Goal: Information Seeking & Learning: Learn about a topic

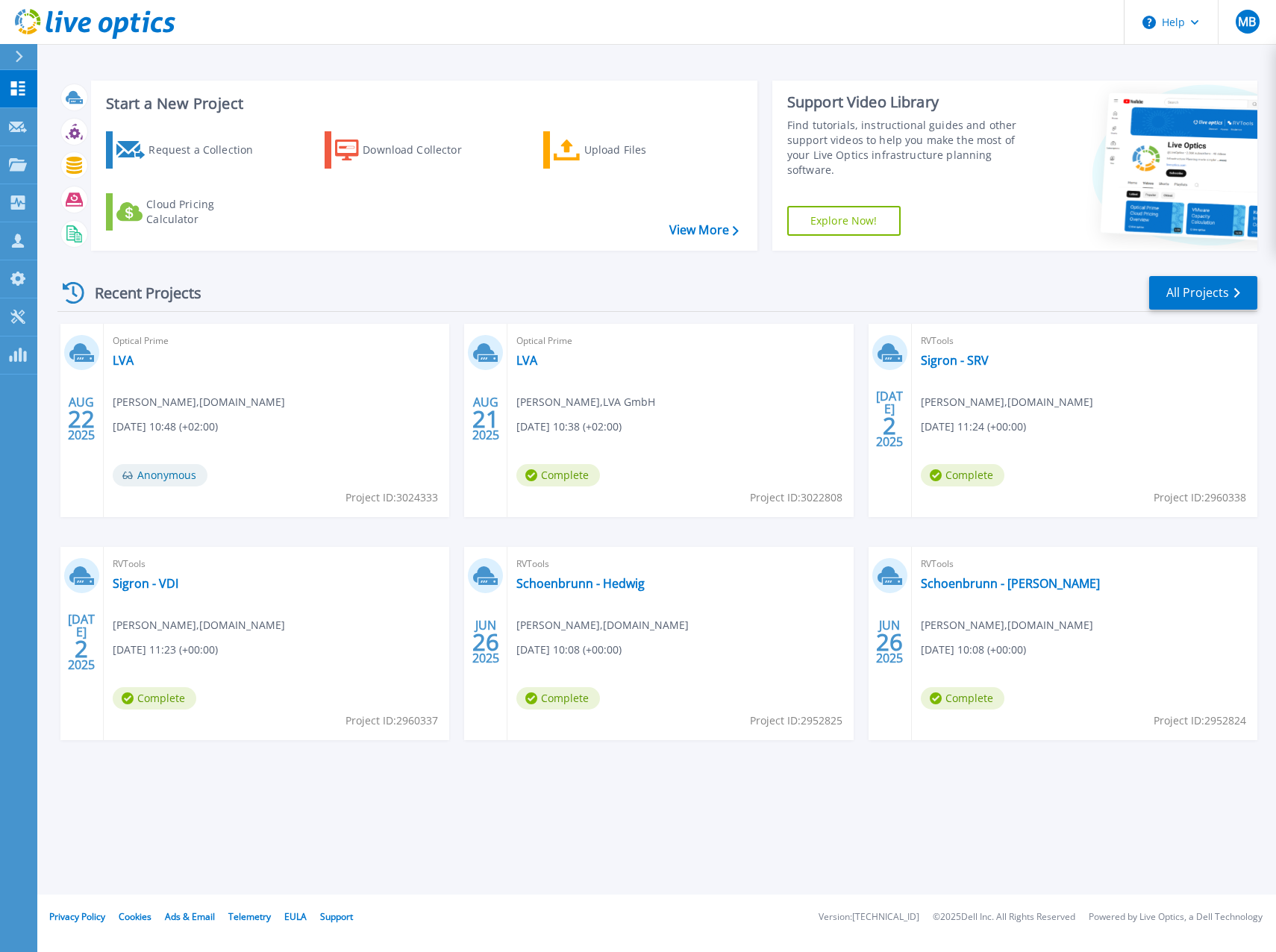
click at [572, 389] on div "Optical Prime LVA Mario Fridrichovsky , LVA GmbH 08.21.2025, 10:38 (+02:00) Com…" at bounding box center [681, 420] width 346 height 193
click at [479, 353] on icon at bounding box center [484, 352] width 21 height 16
click at [532, 361] on link "LVA" at bounding box center [527, 361] width 21 height 15
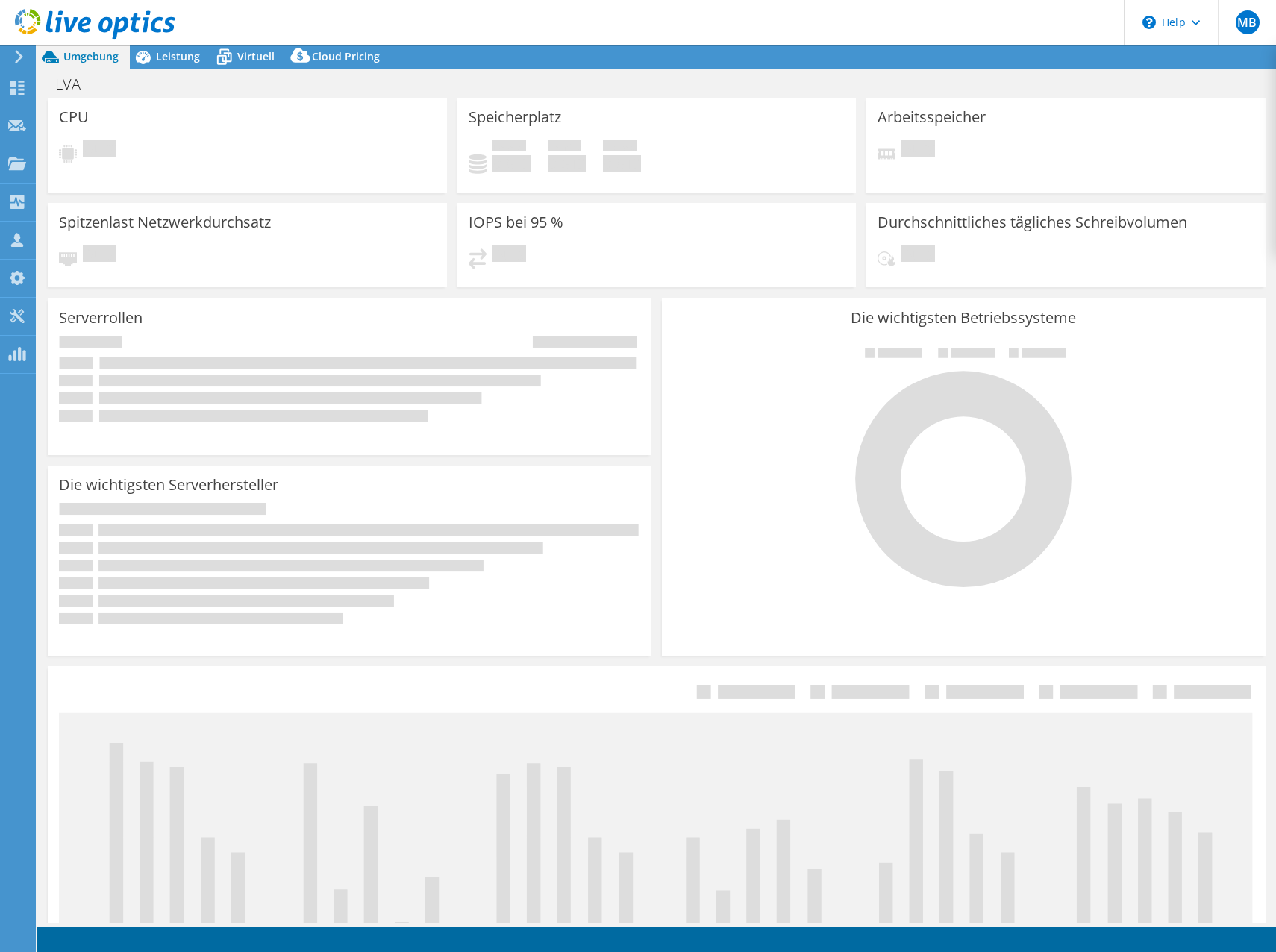
select select "EUFrankfurt"
select select "EUR"
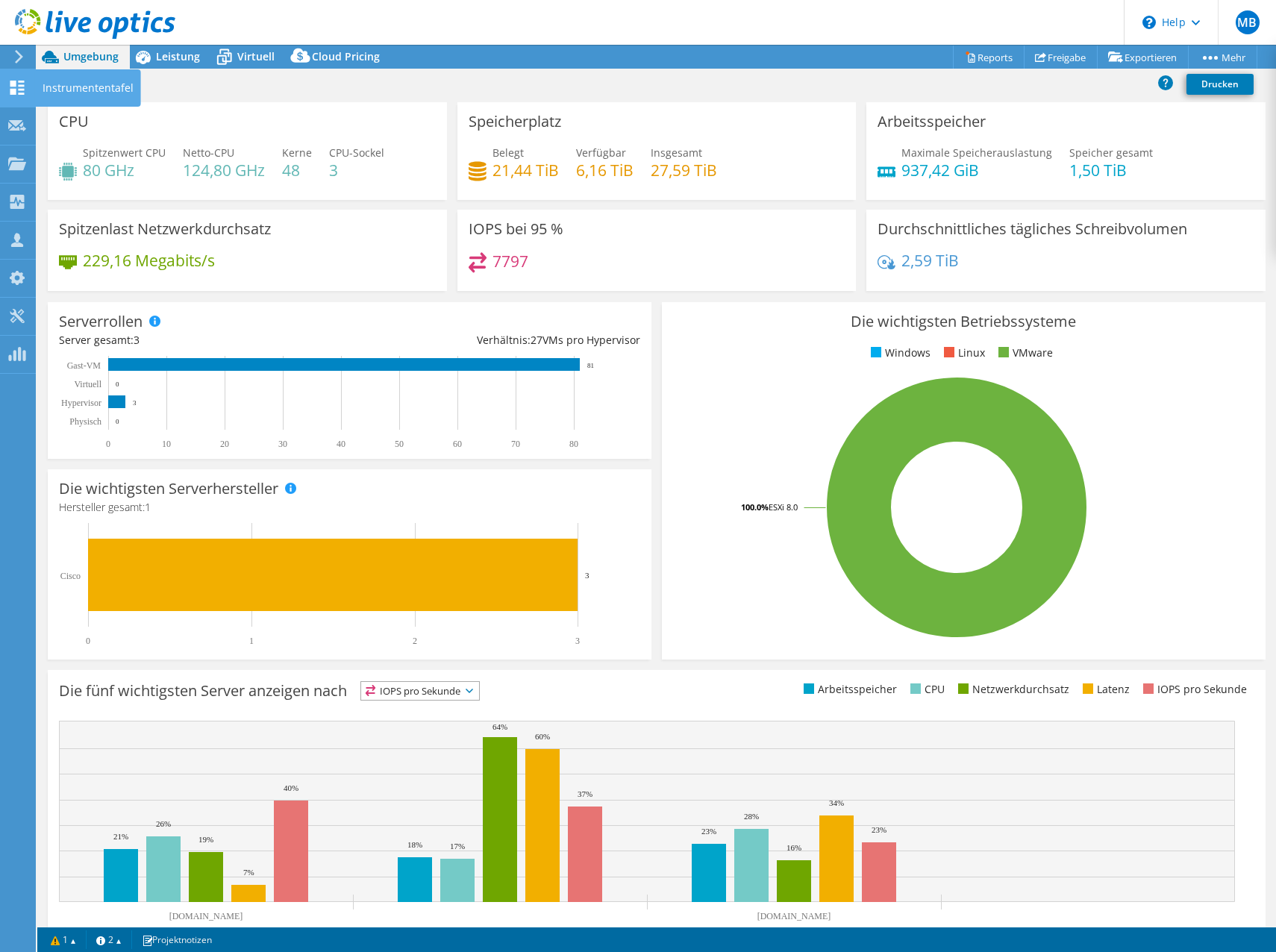
click at [11, 81] on use at bounding box center [17, 88] width 14 height 14
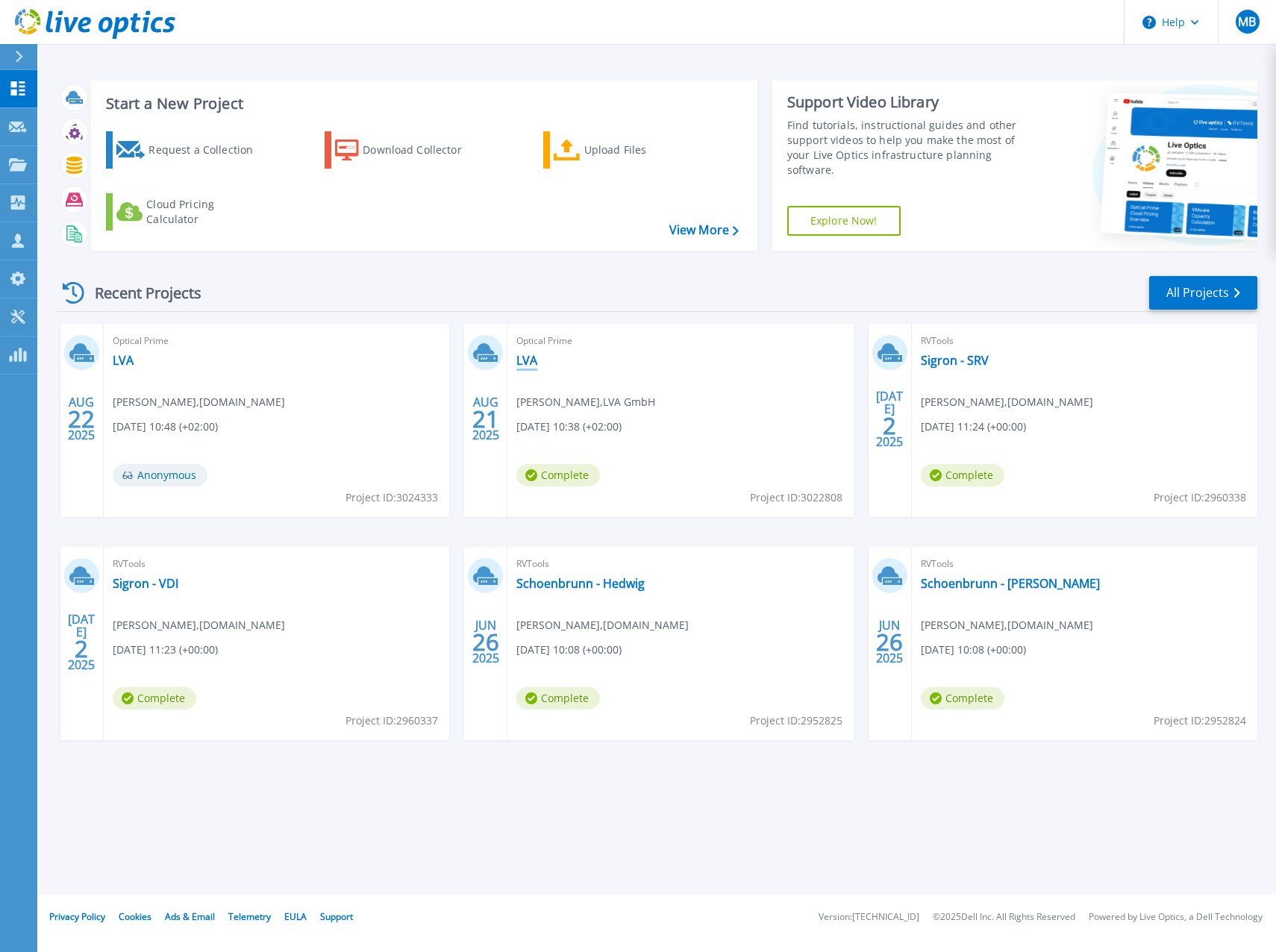
click at [528, 360] on link "LVA" at bounding box center [527, 361] width 21 height 15
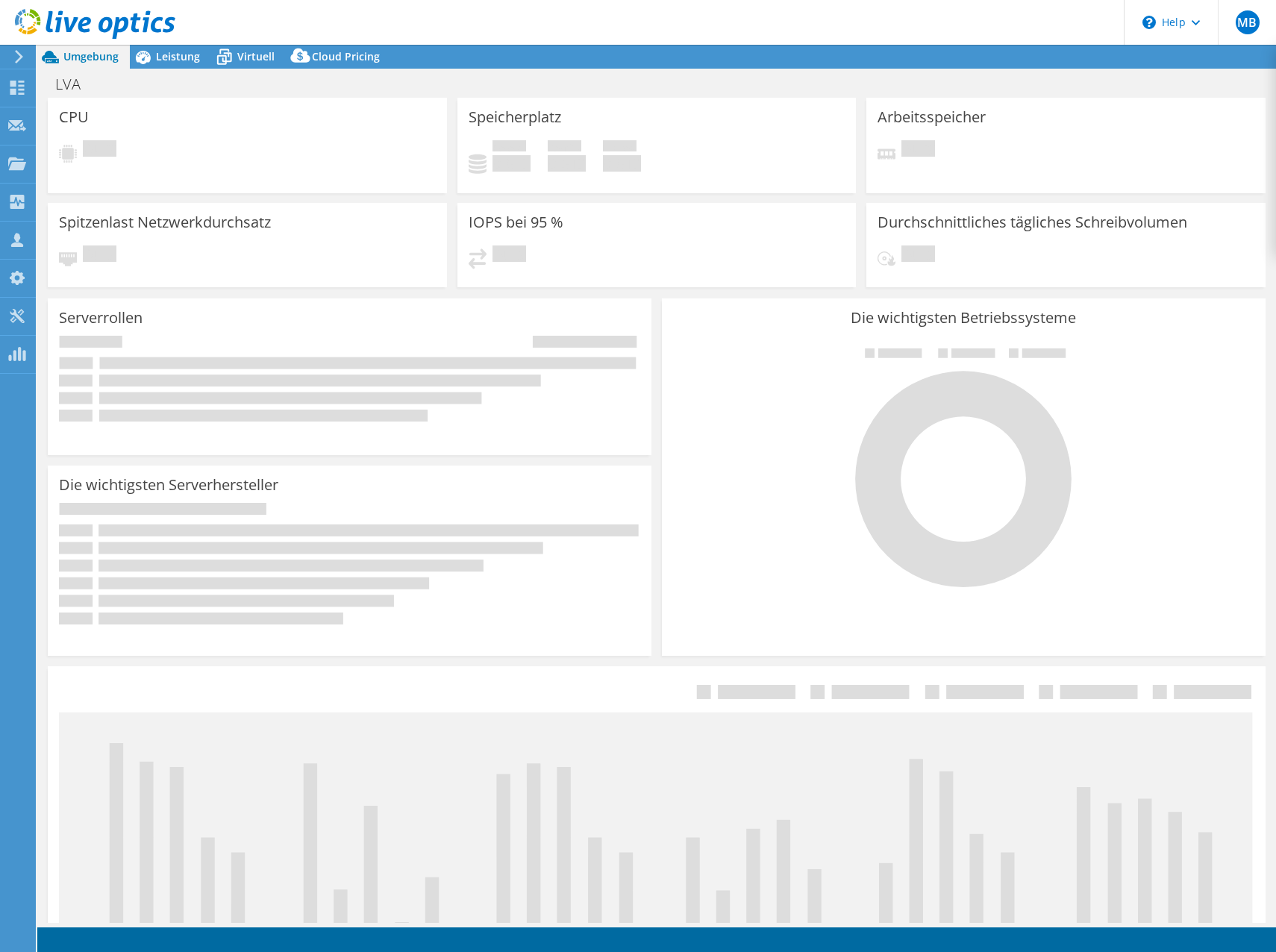
select select "EUFrankfurt"
select select "EUR"
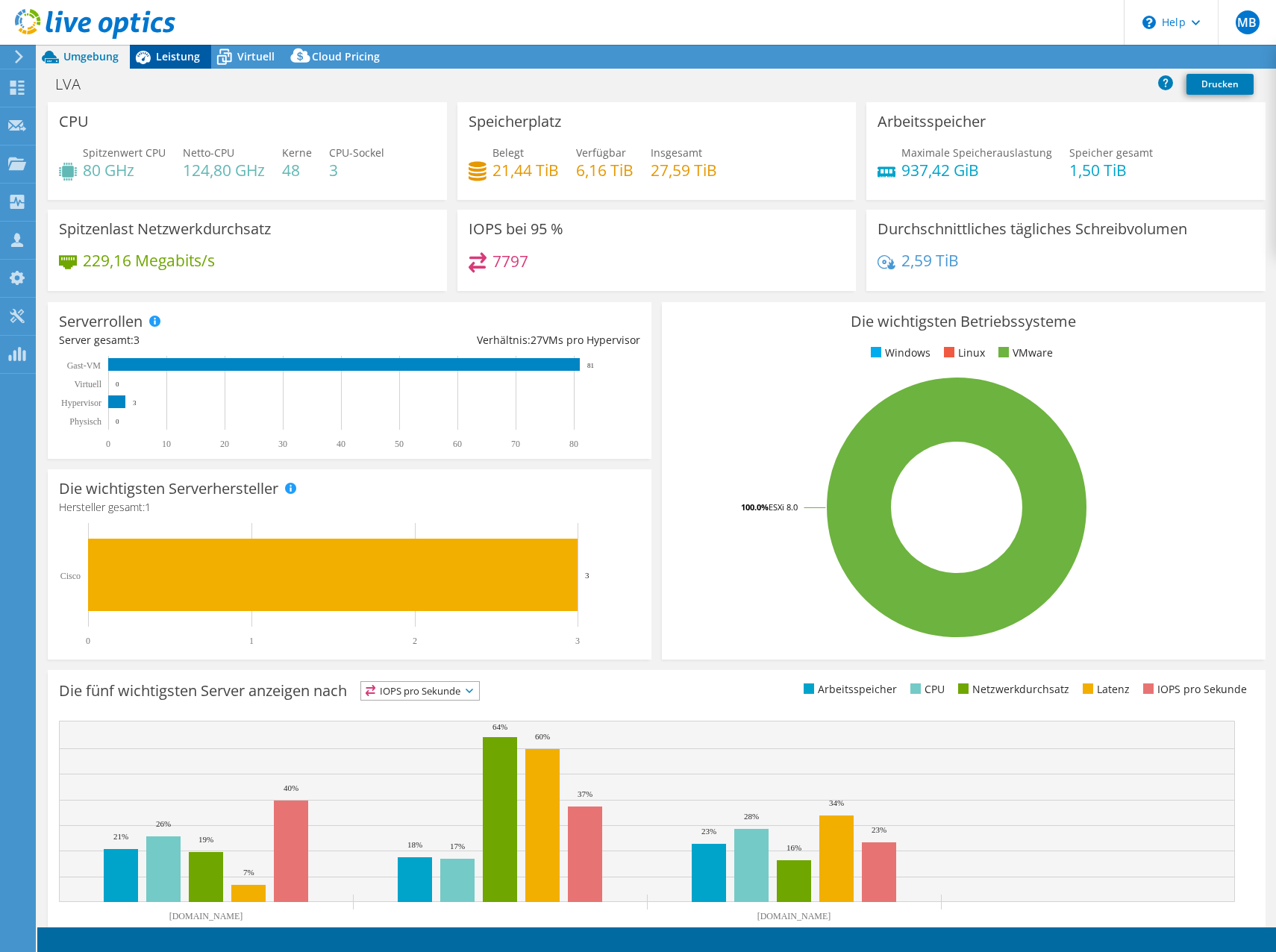
click at [169, 56] on span "Leistung" at bounding box center [178, 56] width 44 height 14
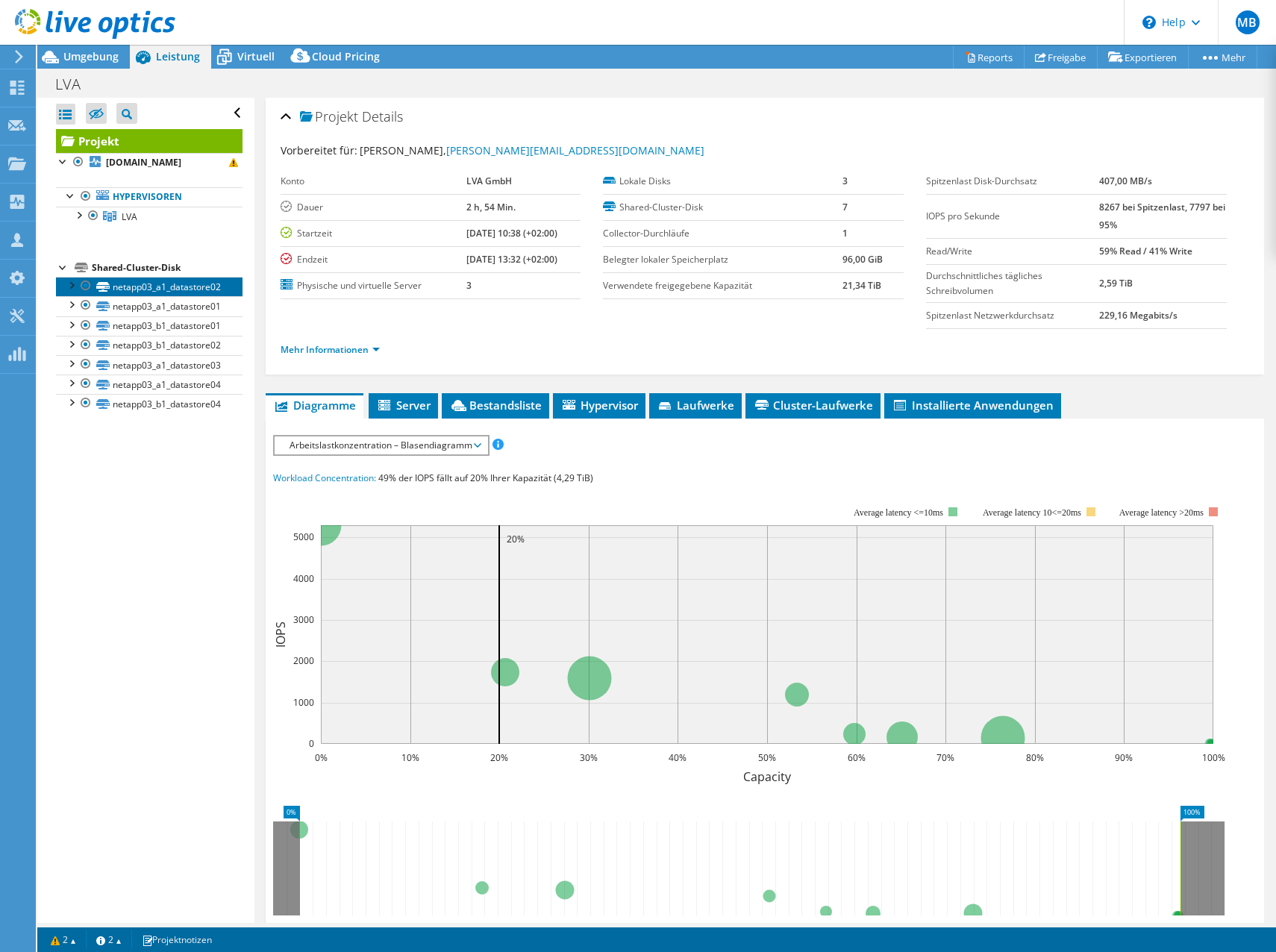
click at [166, 294] on link "netapp03_a1_datastore02" at bounding box center [149, 287] width 186 height 20
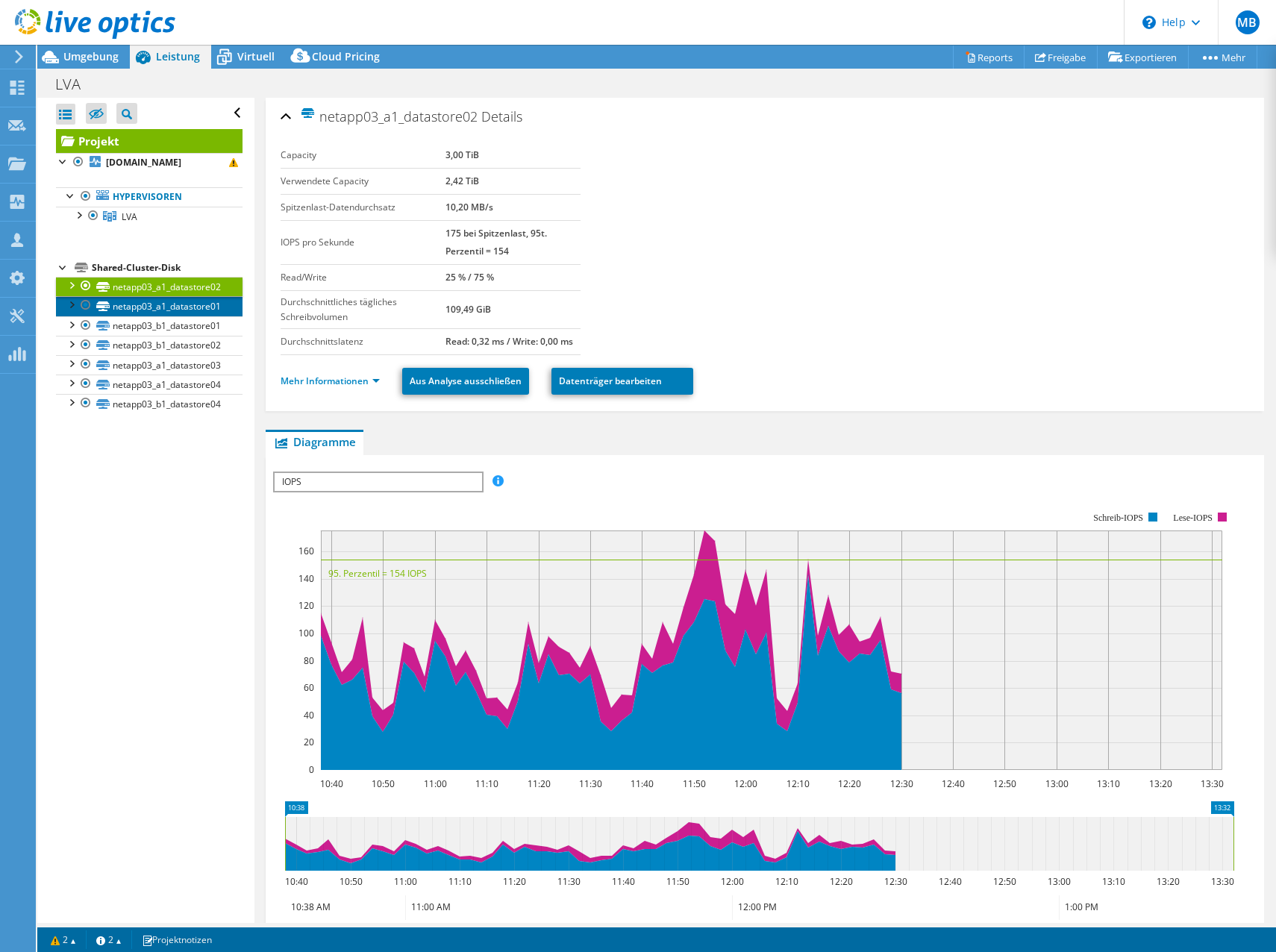
click at [160, 303] on link "netapp03_a1_datastore01" at bounding box center [149, 306] width 186 height 20
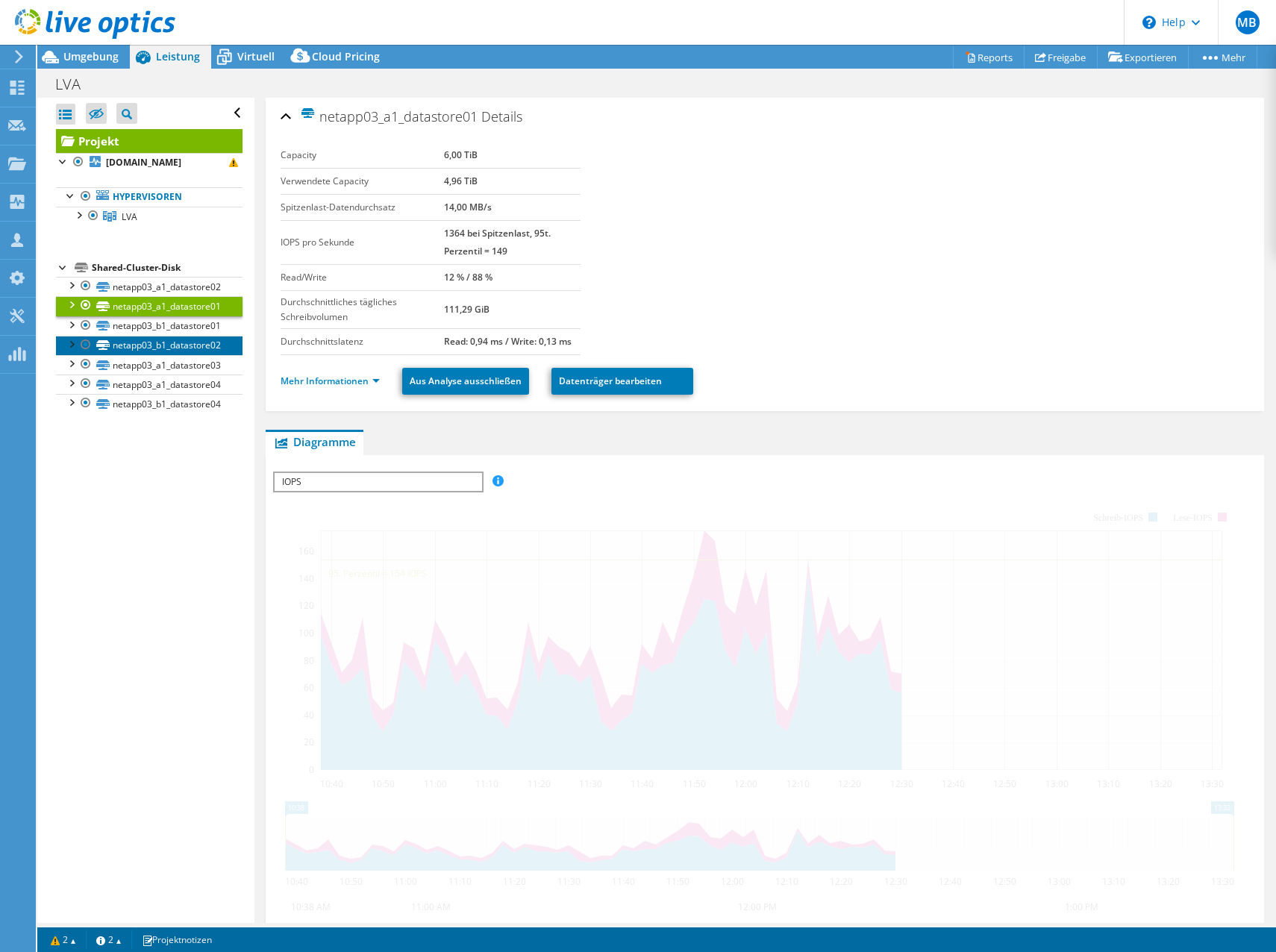
click at [166, 336] on link "netapp03_b1_datastore02" at bounding box center [149, 346] width 186 height 20
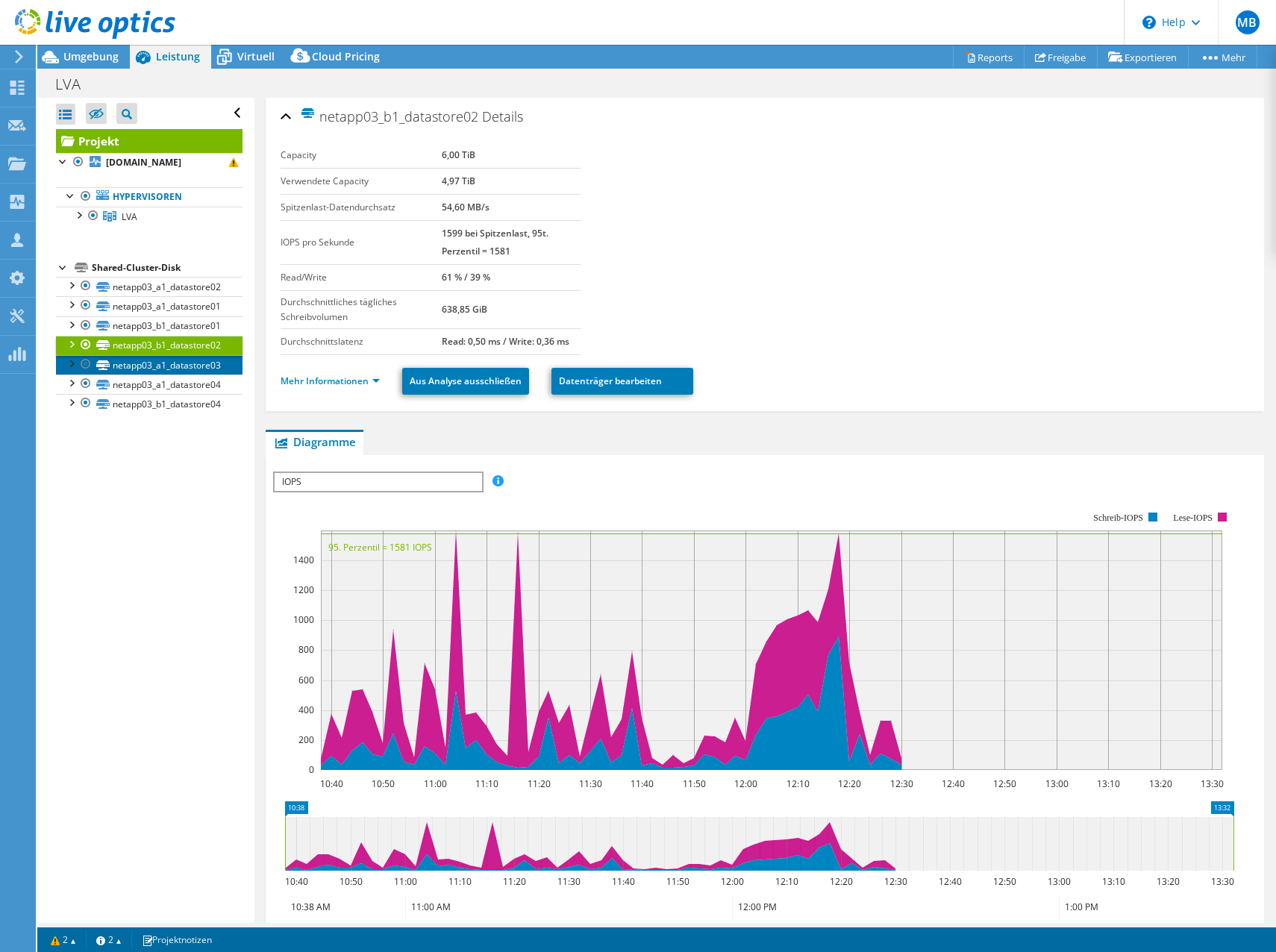
click at [167, 367] on link "netapp03_a1_datastore03" at bounding box center [149, 365] width 186 height 20
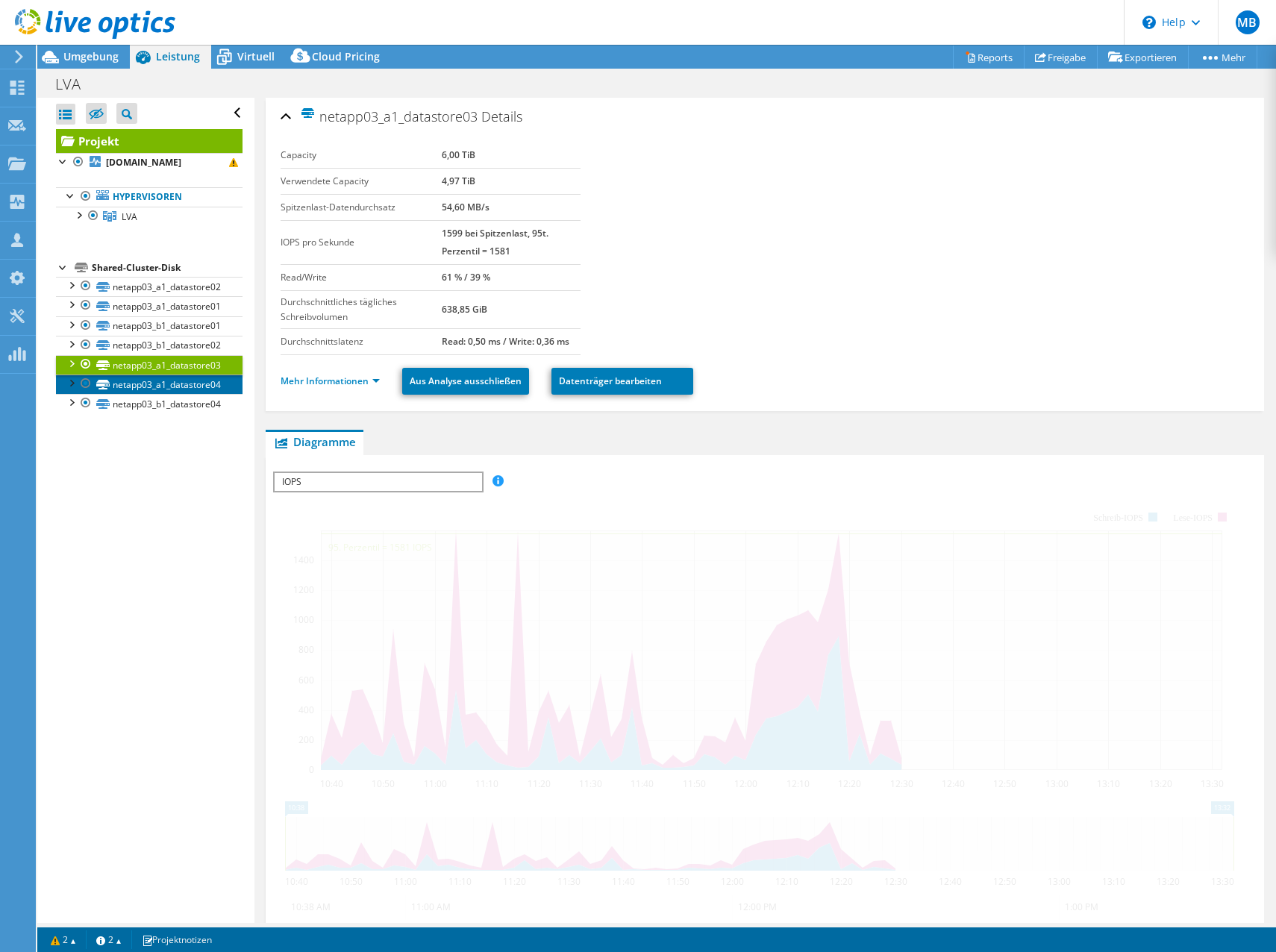
click at [171, 392] on link "netapp03_a1_datastore04" at bounding box center [149, 384] width 186 height 20
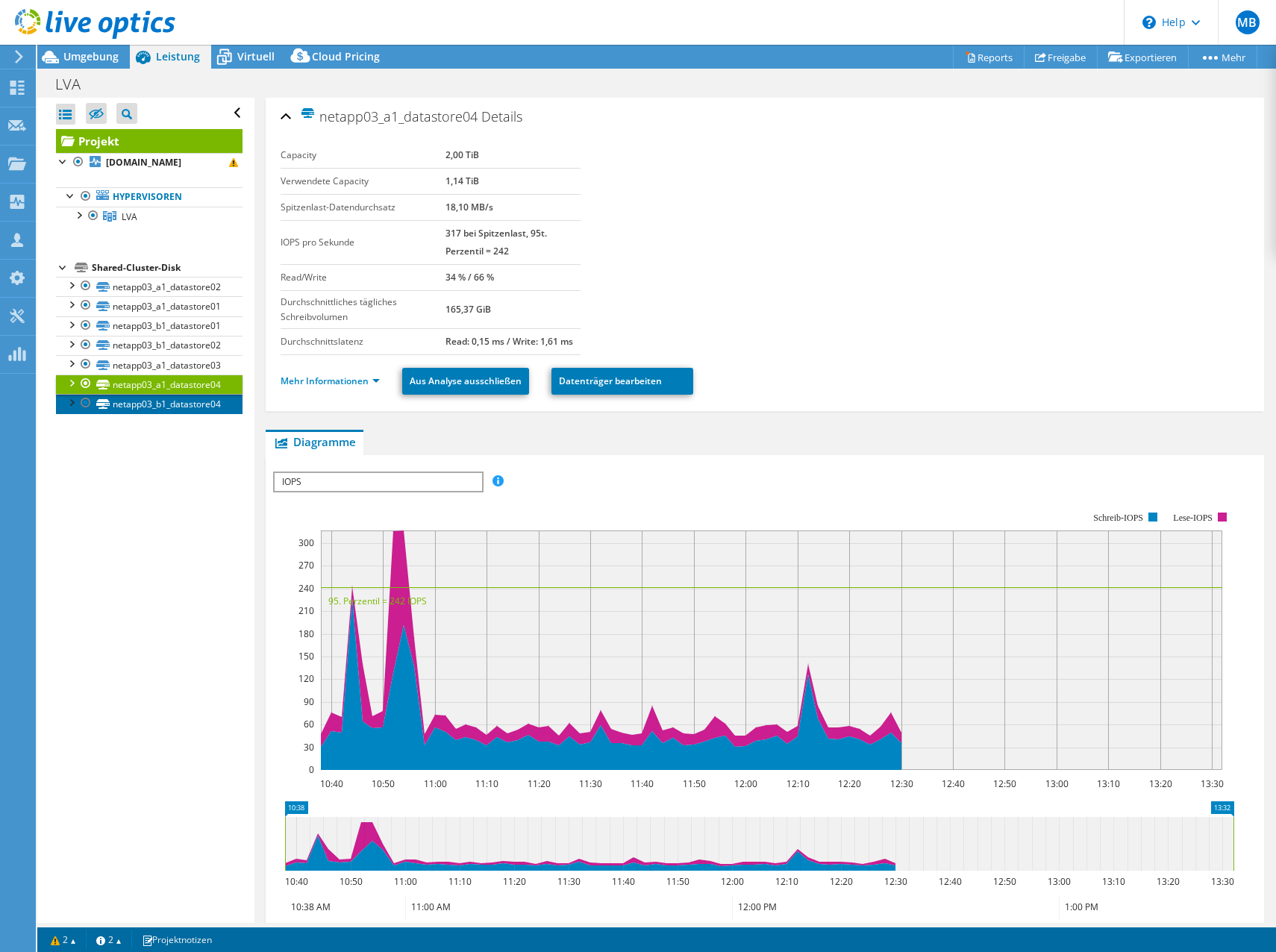
click at [174, 414] on link "netapp03_b1_datastore04" at bounding box center [149, 404] width 186 height 20
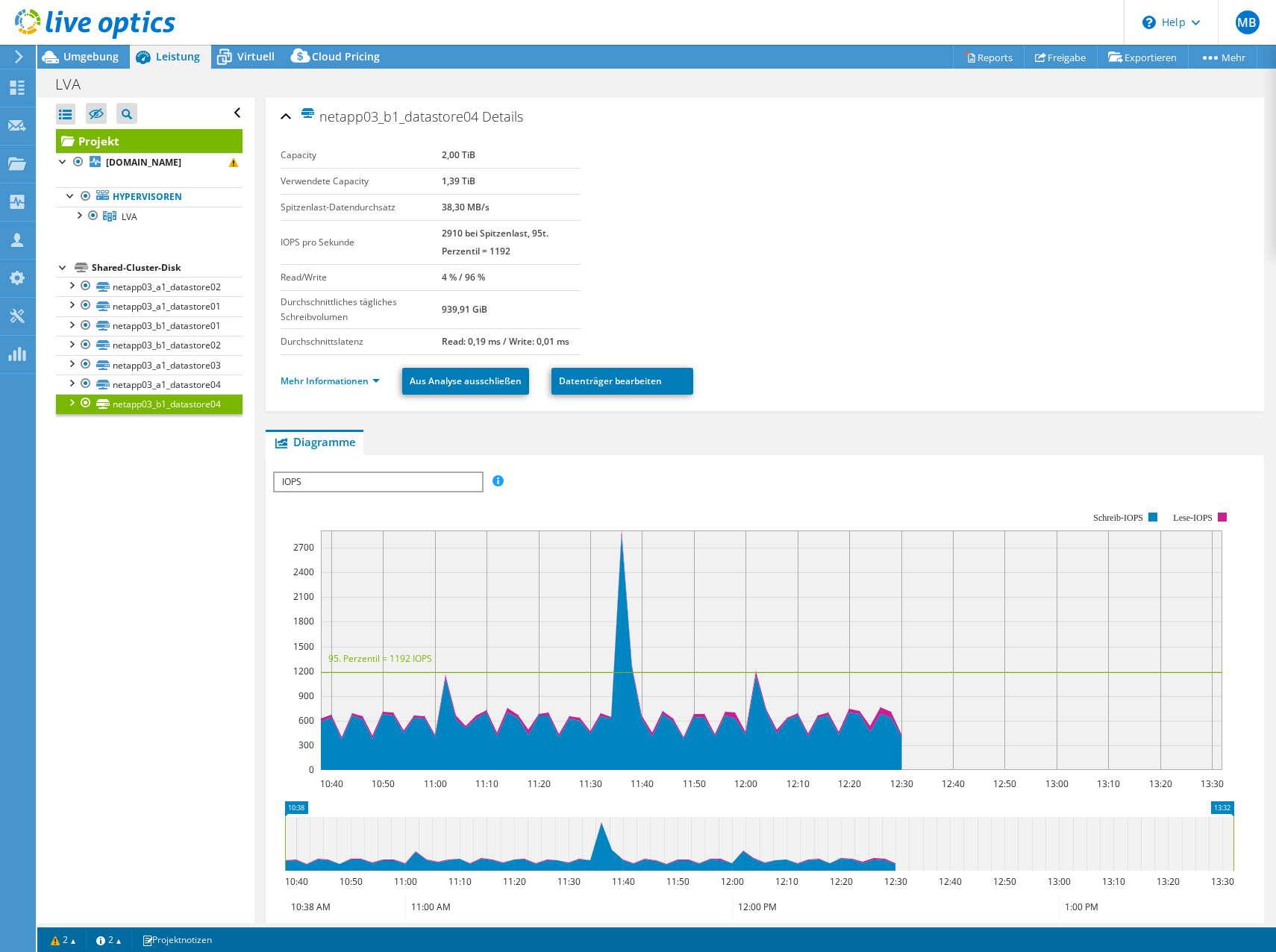
click at [183, 468] on div "Alle öffnen Alle schließen Ausgeschlossene Knoten verbergen Projektbaumfilter" at bounding box center [146, 510] width 217 height 825
click at [183, 364] on link "netapp03_a1_datastore03" at bounding box center [149, 365] width 186 height 20
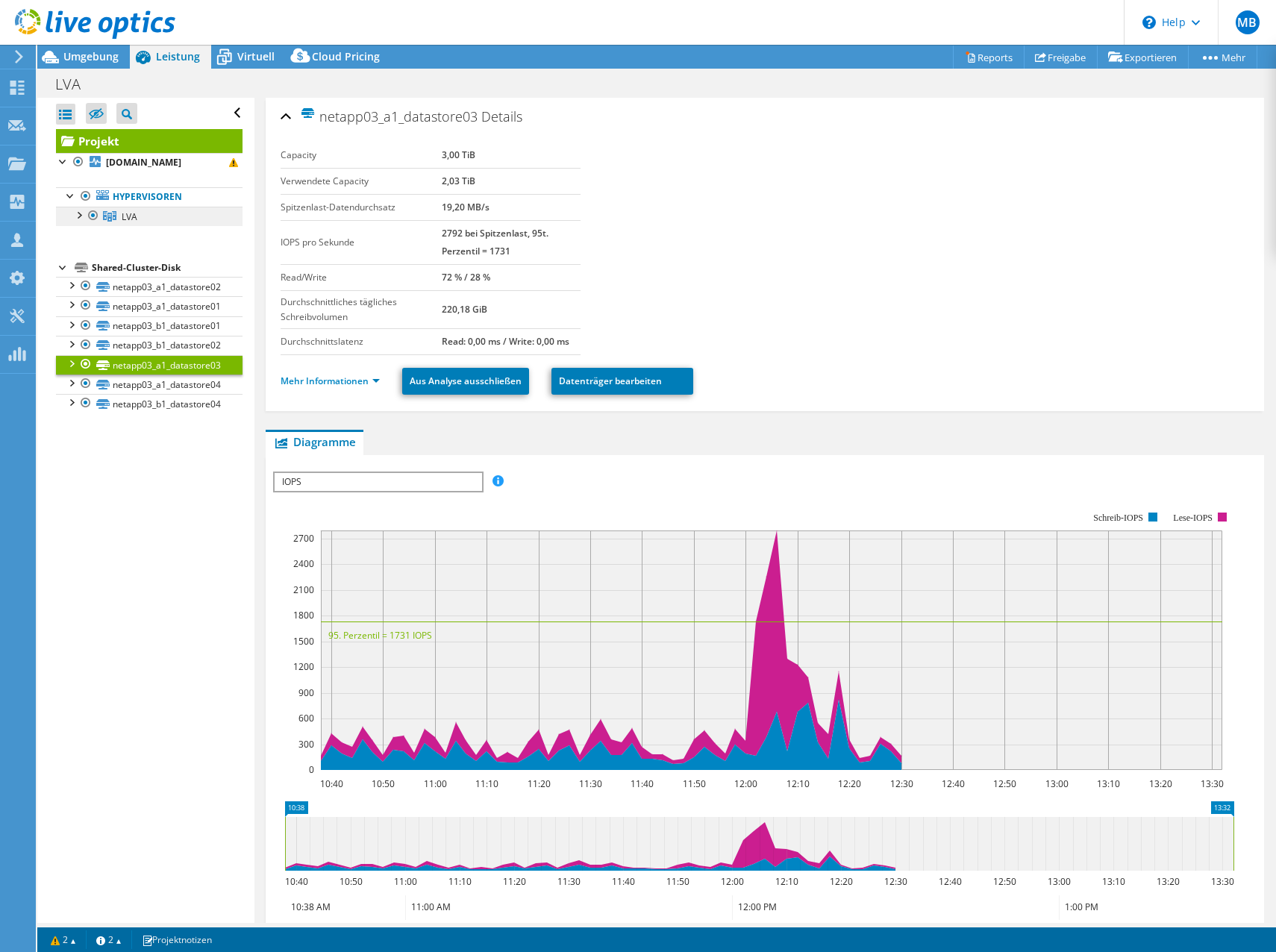
click at [170, 219] on link "LVA" at bounding box center [149, 217] width 186 height 20
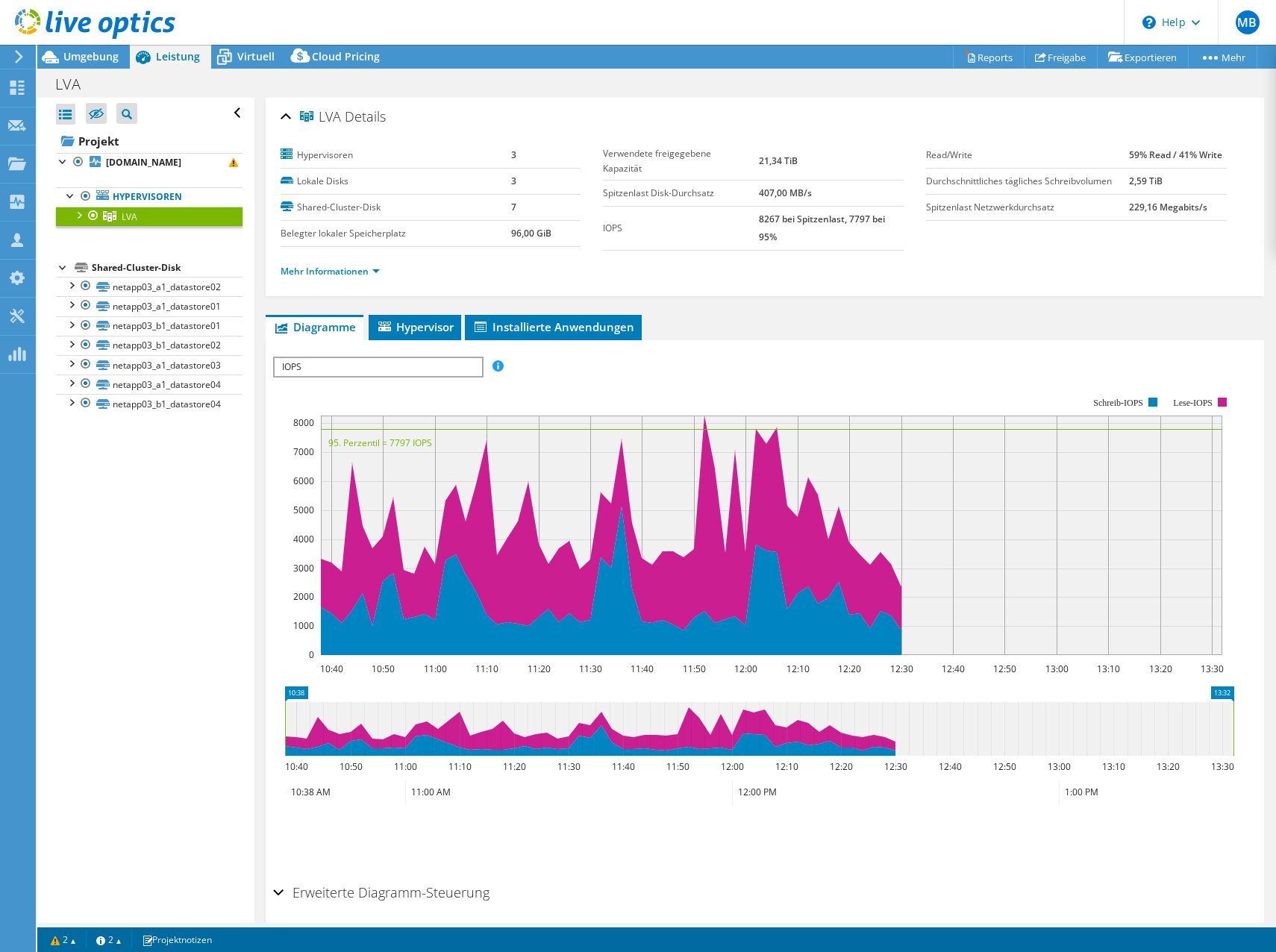
click at [81, 213] on div at bounding box center [79, 214] width 15 height 15
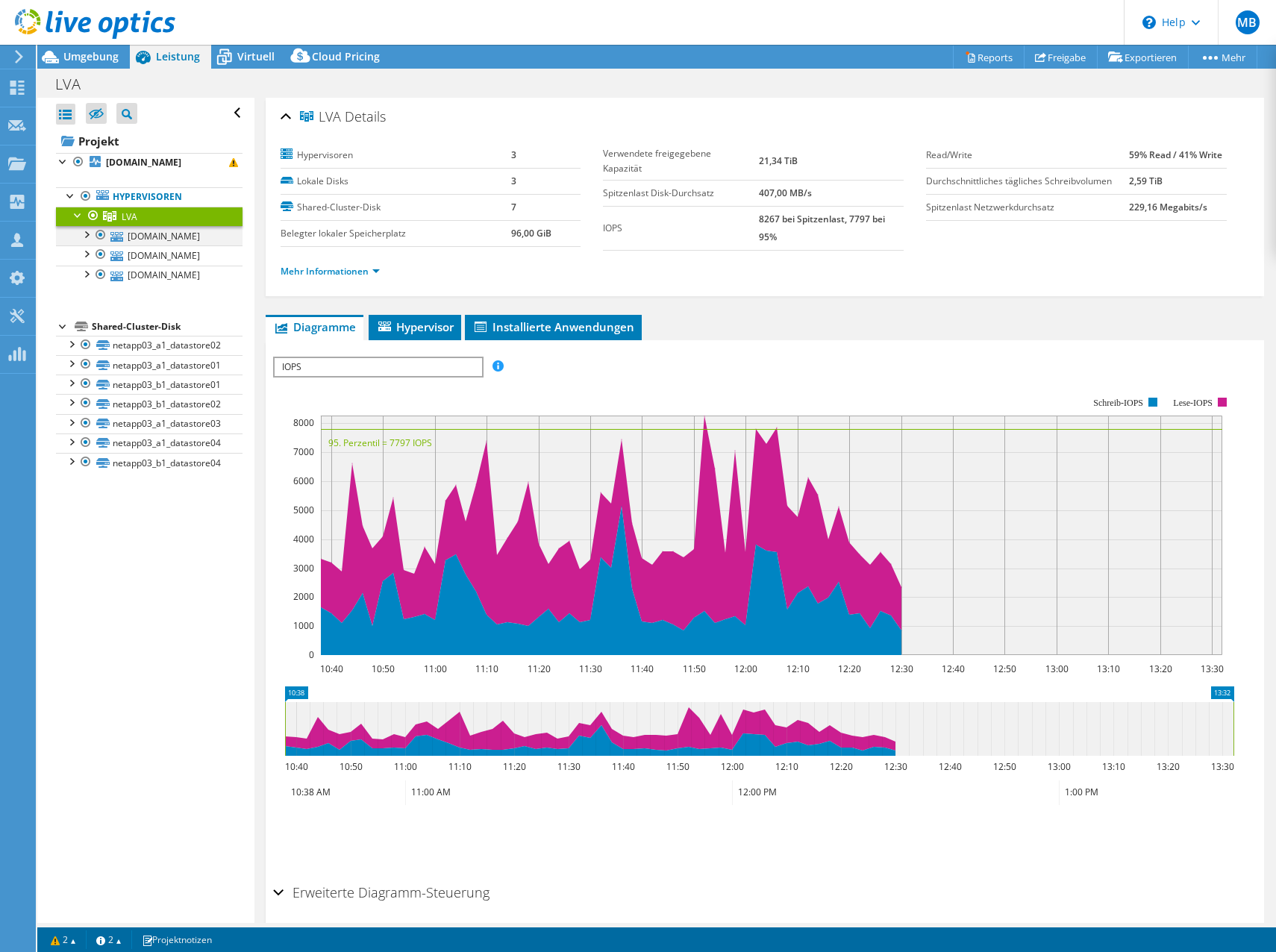
click at [87, 230] on div at bounding box center [86, 234] width 15 height 15
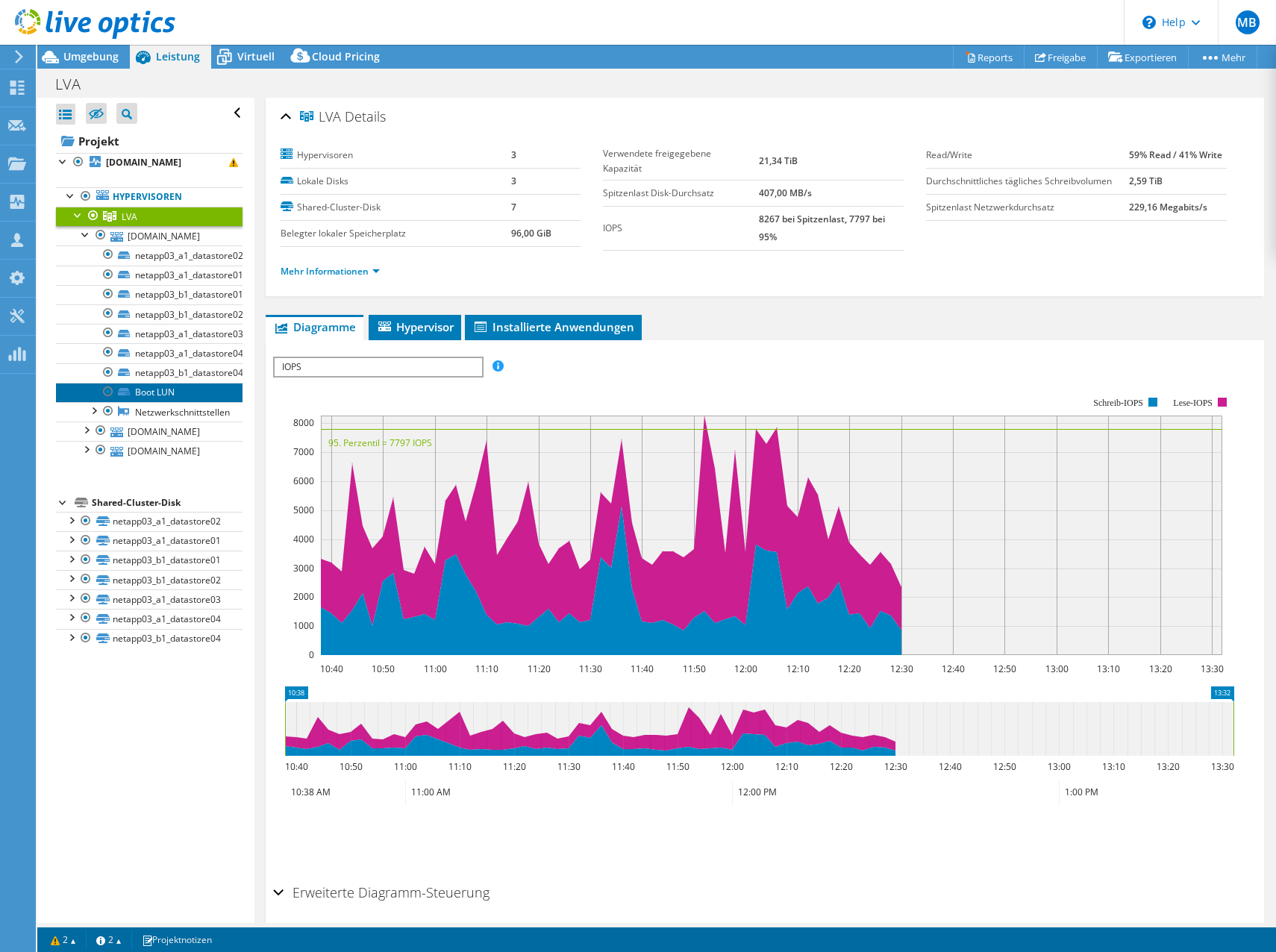
click at [155, 384] on link "Boot LUN" at bounding box center [149, 393] width 186 height 20
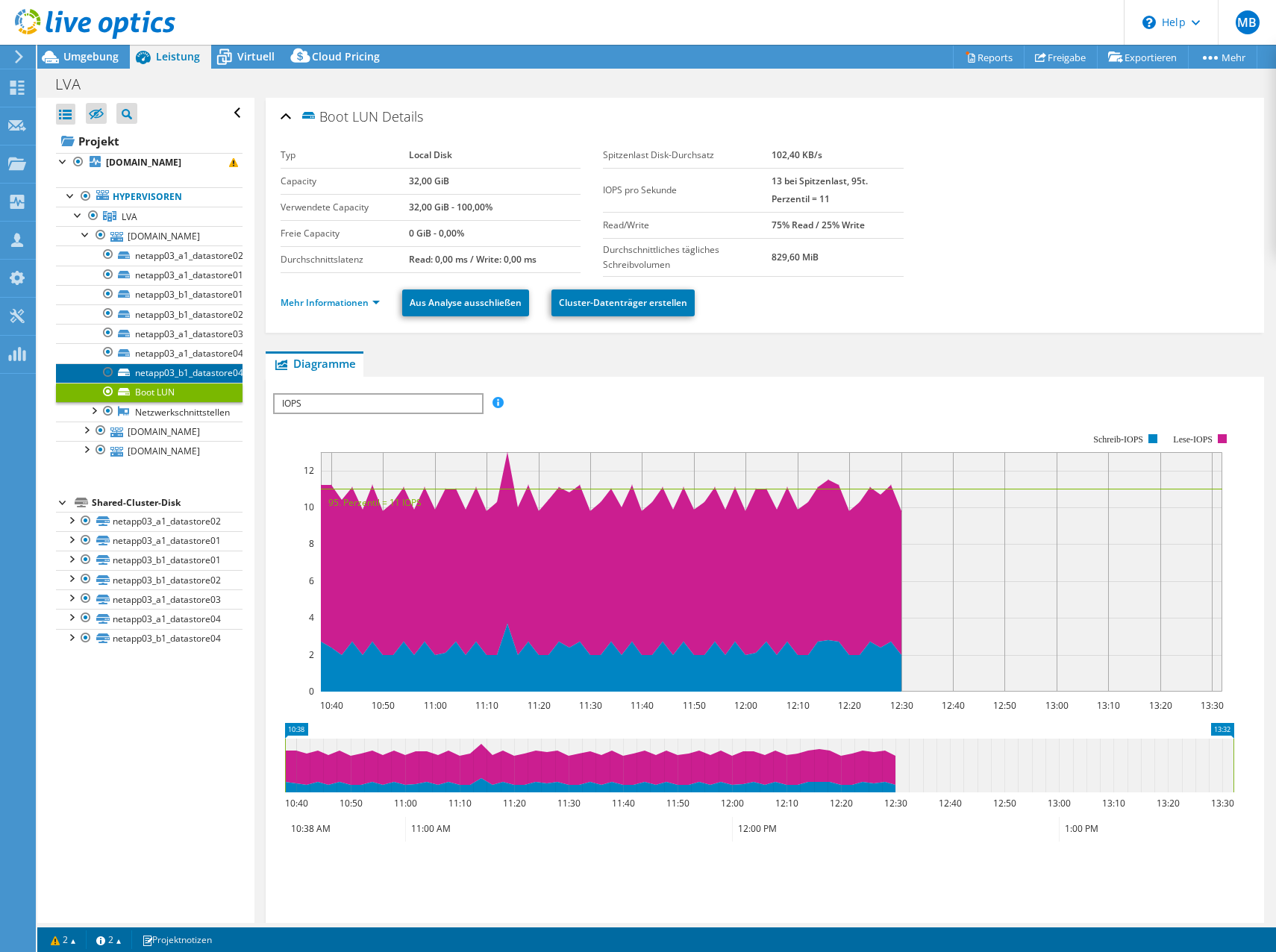
click at [195, 369] on link "netapp03_b1_datastore04" at bounding box center [149, 373] width 186 height 20
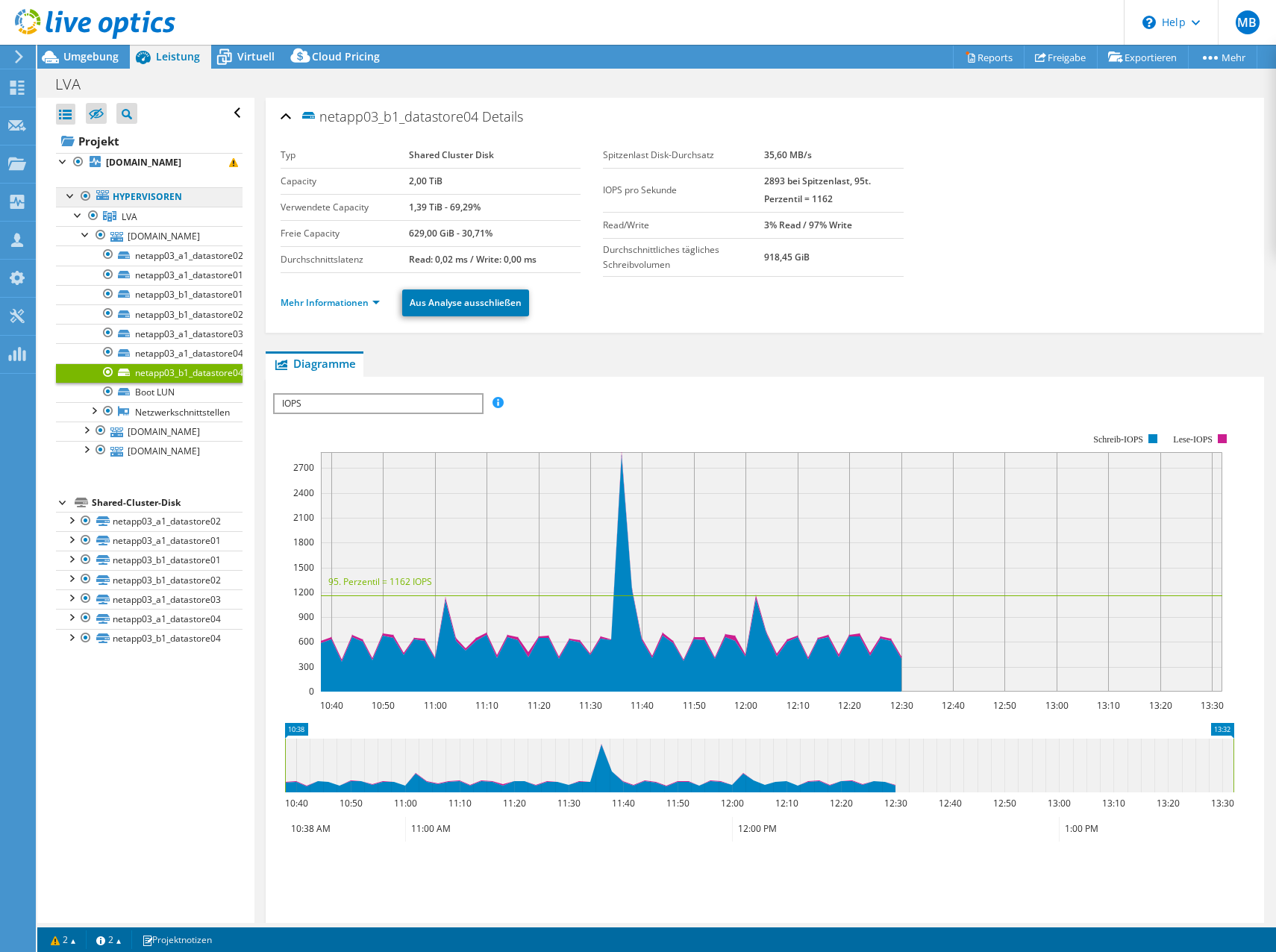
click at [128, 189] on link "Hypervisoren" at bounding box center [149, 197] width 186 height 20
click at [126, 161] on b "[DOMAIN_NAME]" at bounding box center [144, 163] width 75 height 13
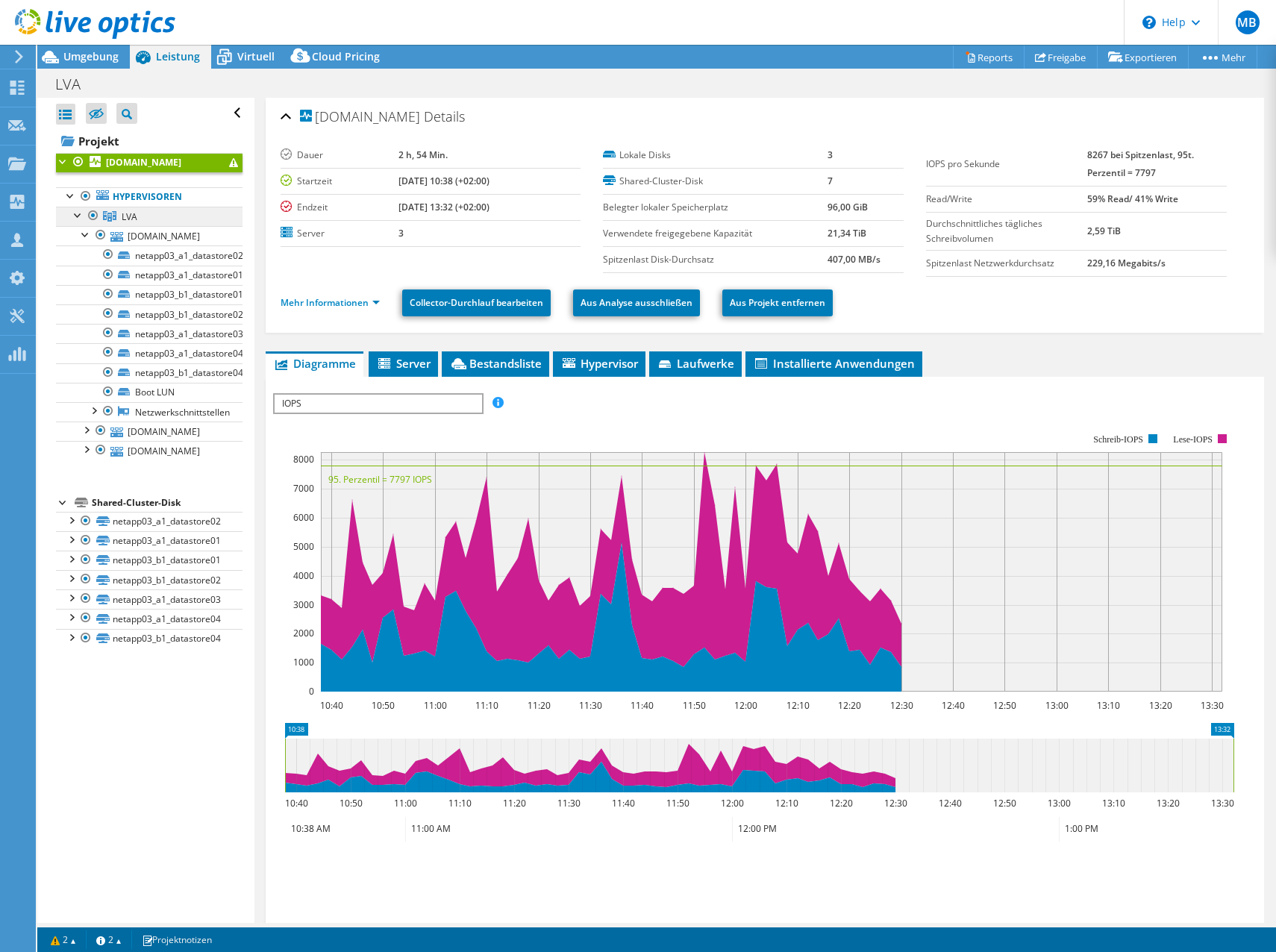
click at [136, 218] on span "LVA" at bounding box center [129, 217] width 16 height 13
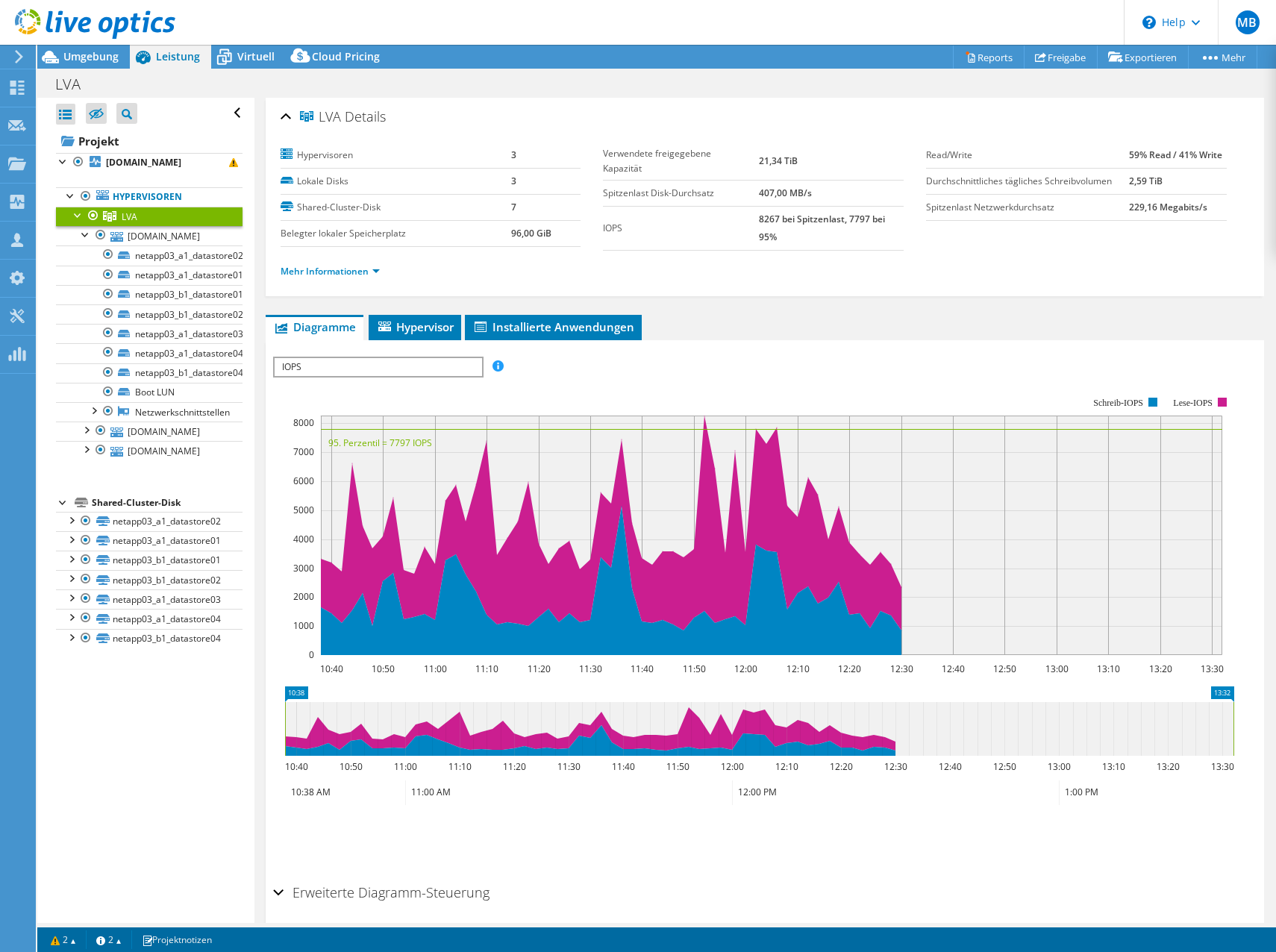
click at [22, 56] on icon at bounding box center [19, 56] width 11 height 13
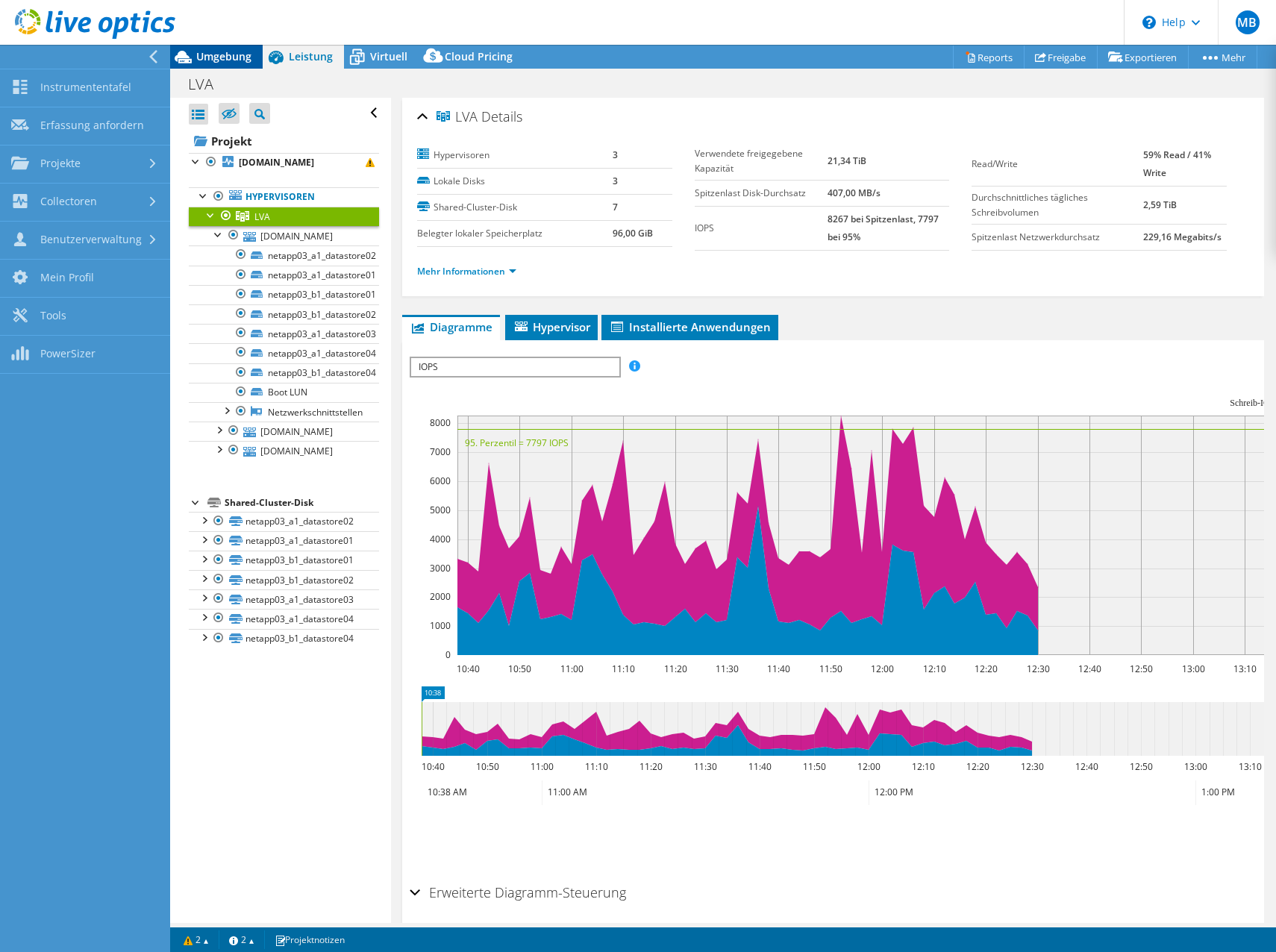
click at [256, 50] on div "Umgebung" at bounding box center [216, 56] width 92 height 24
